Goal: Task Accomplishment & Management: Manage account settings

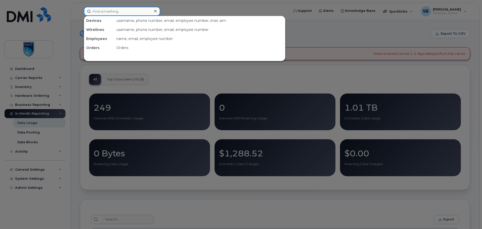
click at [125, 15] on input at bounding box center [122, 11] width 76 height 9
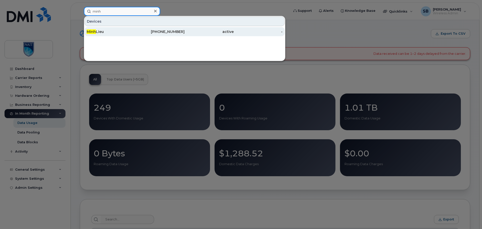
type input "minh"
click at [109, 31] on div "[PERSON_NAME]" at bounding box center [111, 31] width 49 height 5
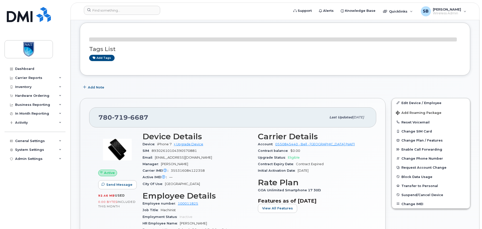
scroll to position [75, 0]
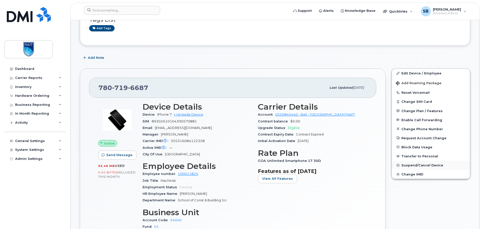
click at [421, 165] on span "Suspend/Cancel Device" at bounding box center [422, 166] width 42 height 4
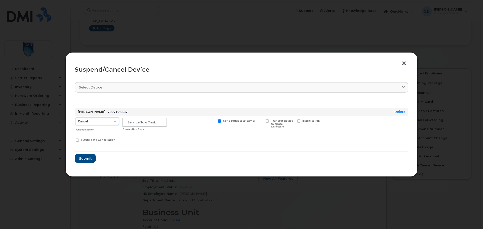
click at [96, 125] on select "Cancel Suspend - Extend Suspension Suspend - Reduced Rate Suspend - Full Rate S…" at bounding box center [97, 122] width 43 height 8
click at [76, 118] on select "Cancel Suspend - Extend Suspension Suspend - Reduced Rate Suspend - Full Rate S…" at bounding box center [97, 122] width 43 height 8
click at [136, 122] on input "text" at bounding box center [144, 122] width 45 height 9
type input "n/a"
click at [92, 160] on button "Submit" at bounding box center [85, 158] width 21 height 9
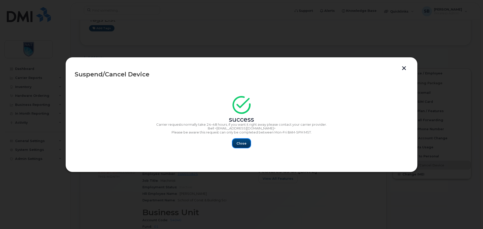
click at [243, 145] on span "Close" at bounding box center [242, 143] width 10 height 5
